Goal: Transaction & Acquisition: Purchase product/service

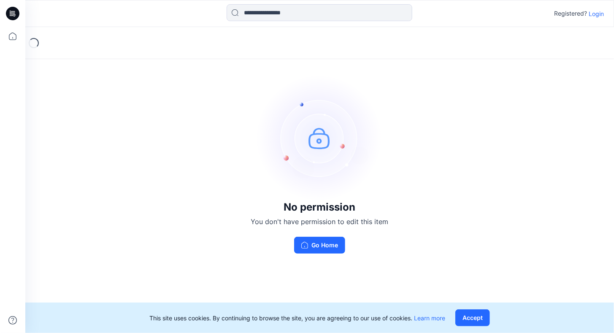
drag, startPoint x: 0, startPoint y: 0, endPoint x: 121, endPoint y: 46, distance: 129.1
click at [120, 45] on div "Loading..." at bounding box center [319, 43] width 589 height 32
click at [597, 12] on p "Login" at bounding box center [596, 13] width 15 height 9
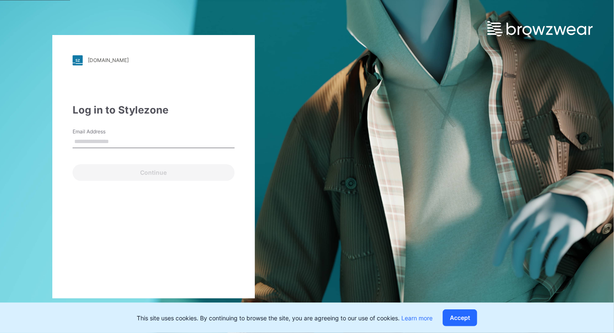
click at [83, 142] on input "Email Address" at bounding box center [154, 142] width 162 height 13
type input "**********"
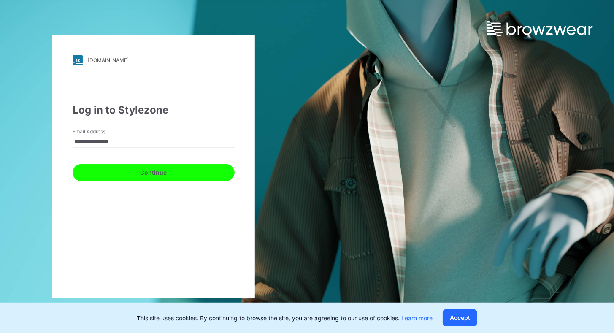
click at [179, 174] on button "Continue" at bounding box center [154, 172] width 162 height 17
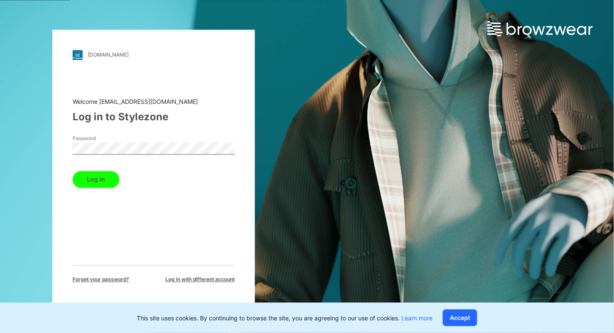
click at [95, 177] on button "Log in" at bounding box center [96, 179] width 47 height 17
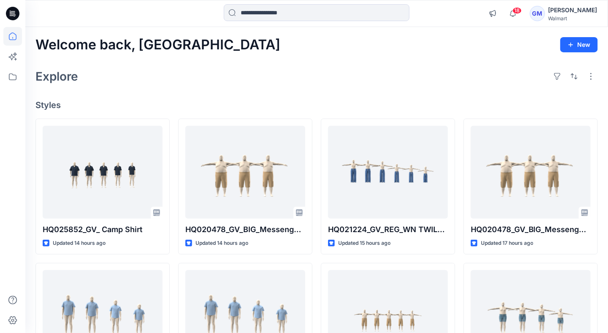
click at [128, 87] on div "Welcome back, Gayan New Explore Styles HQ025852_GV_ Camp Shirt Updated 14 hours…" at bounding box center [316, 305] width 583 height 557
